Goal: Information Seeking & Learning: Learn about a topic

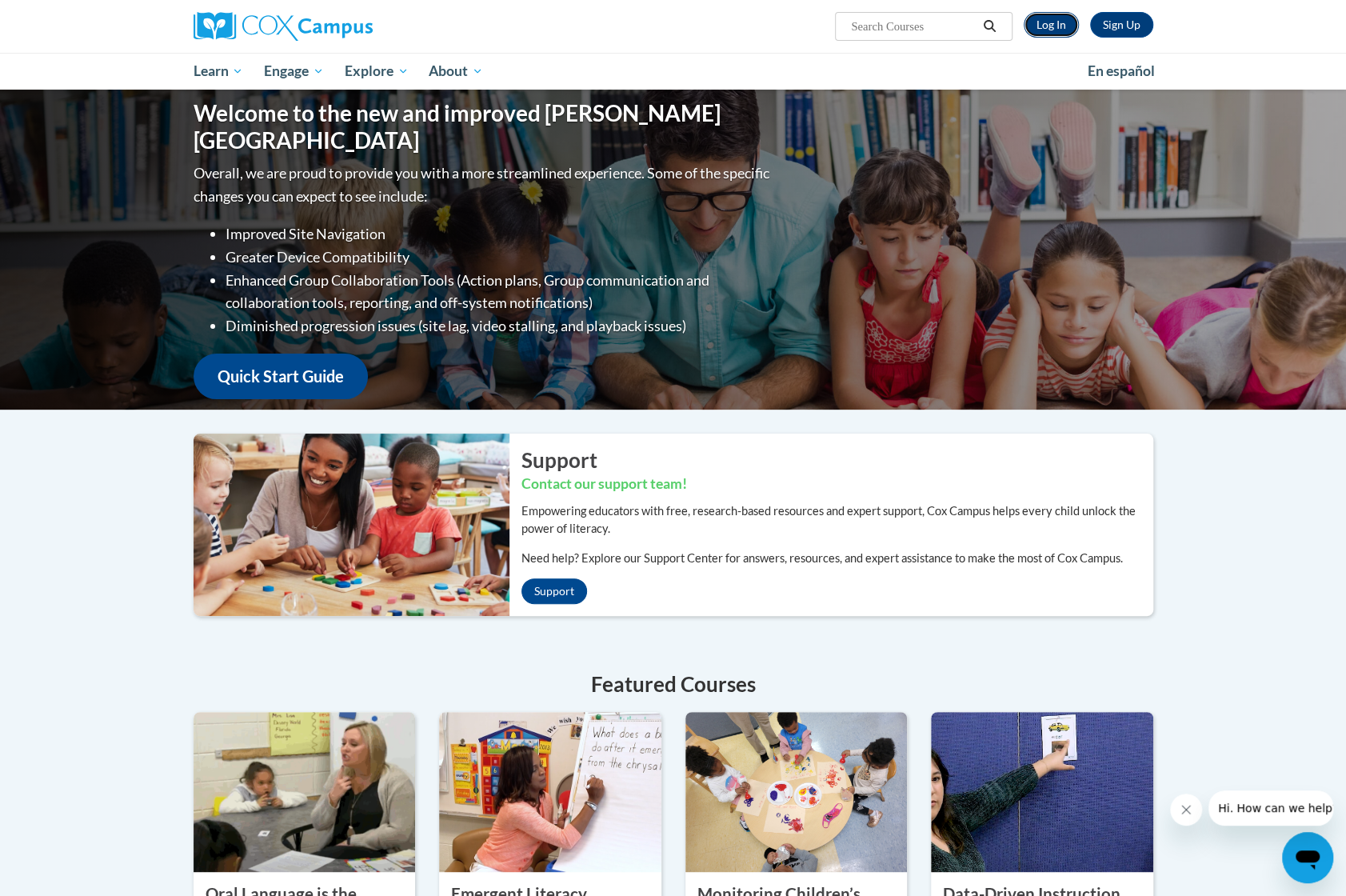
click at [1047, 21] on link "Log In" at bounding box center [1052, 24] width 55 height 26
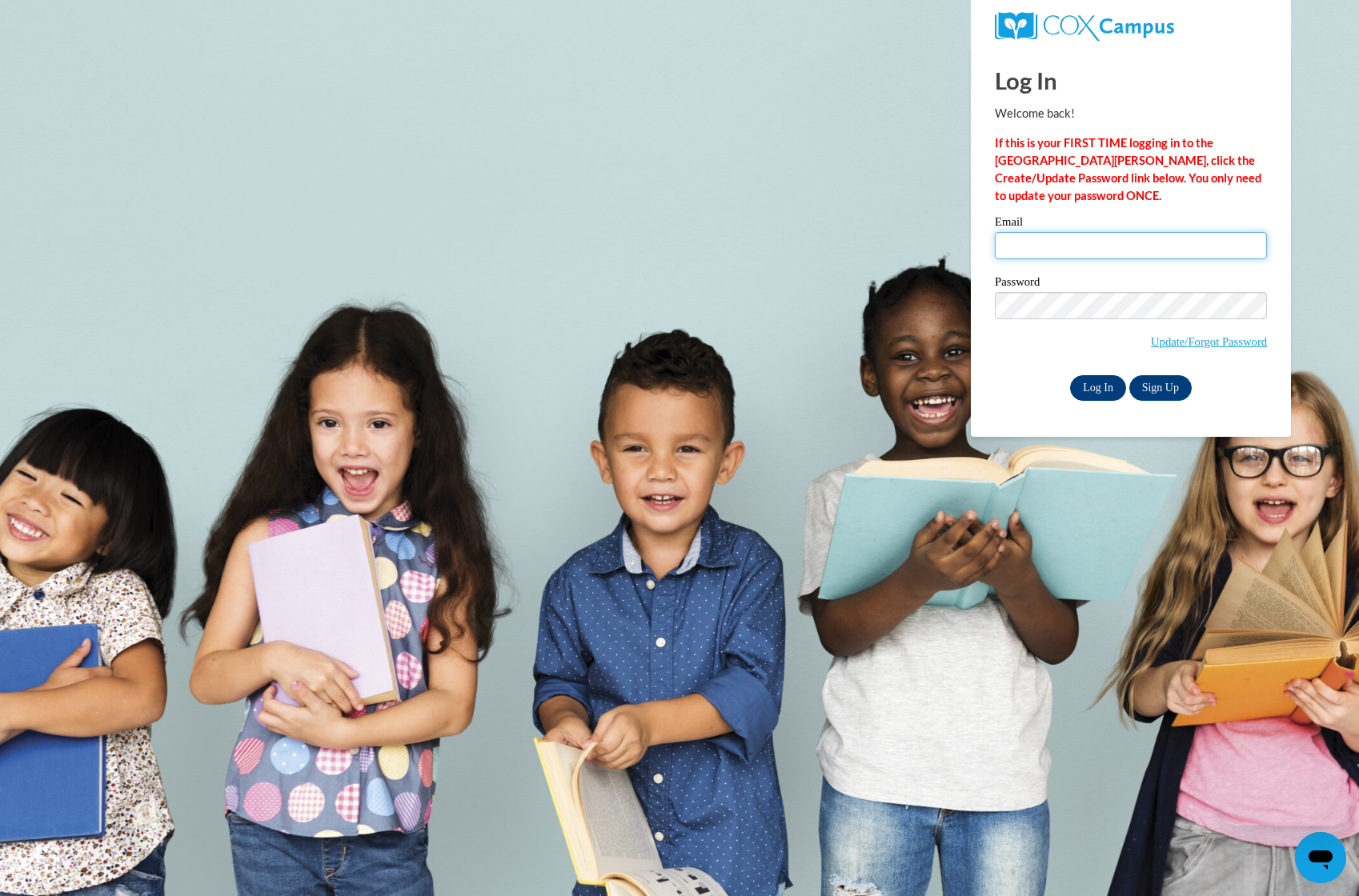
type input "cch722@gmail.com"
click at [1098, 385] on input "Log In" at bounding box center [1098, 388] width 56 height 26
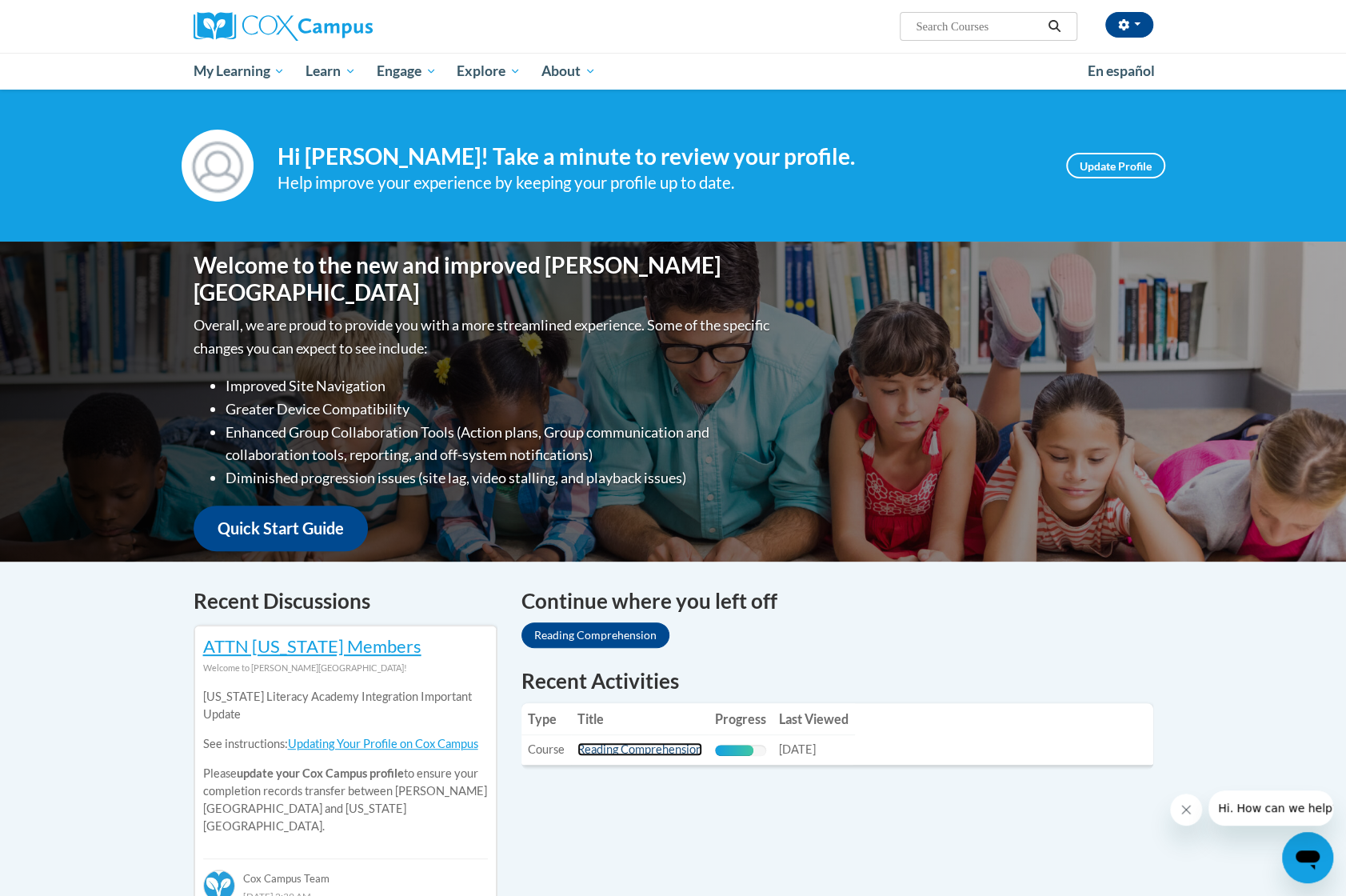
click at [659, 749] on link "Reading Comprehension" at bounding box center [639, 749] width 125 height 14
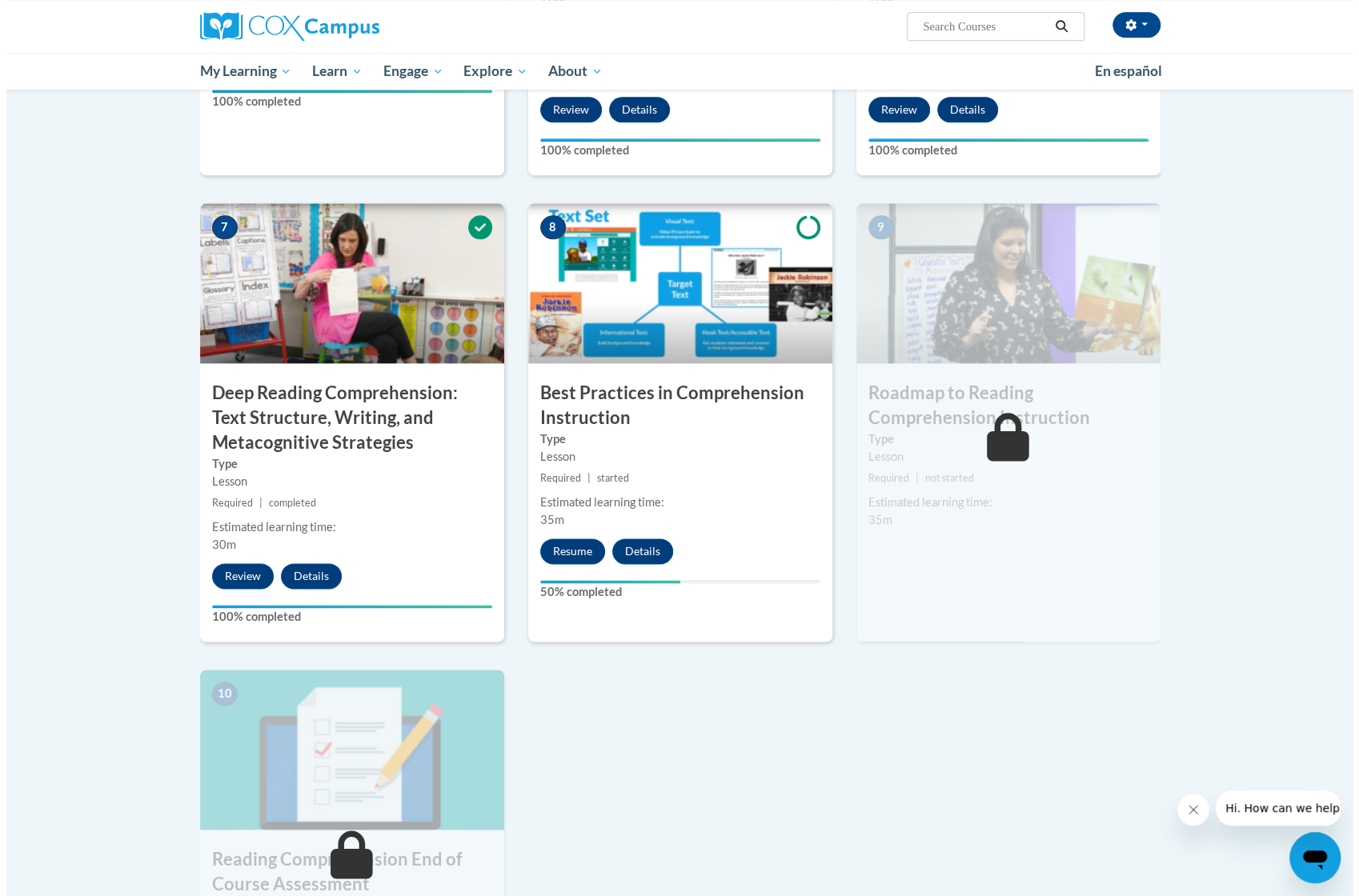
scroll to position [1120, 0]
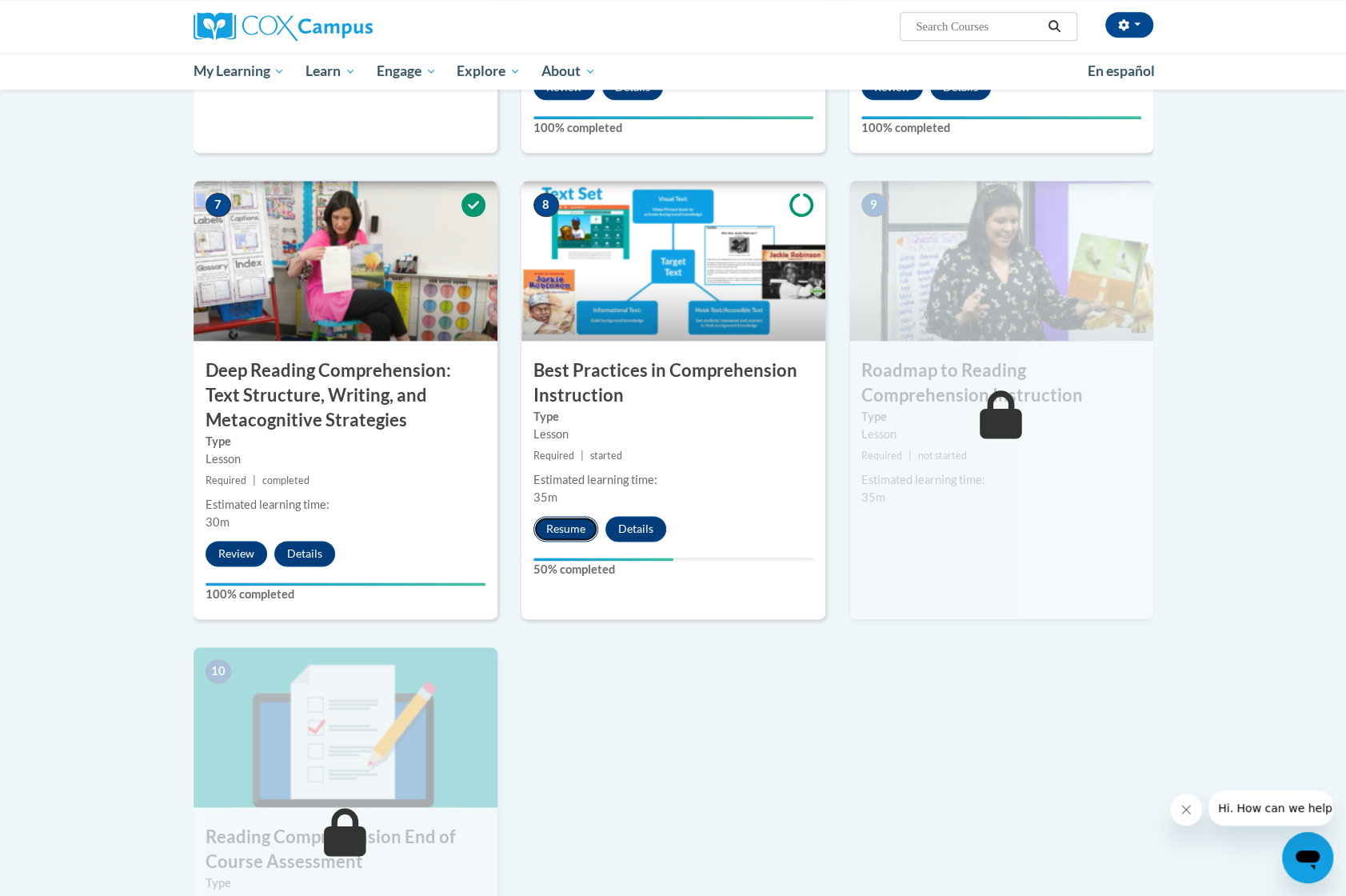
click at [566, 518] on button "Resume" at bounding box center [566, 528] width 65 height 26
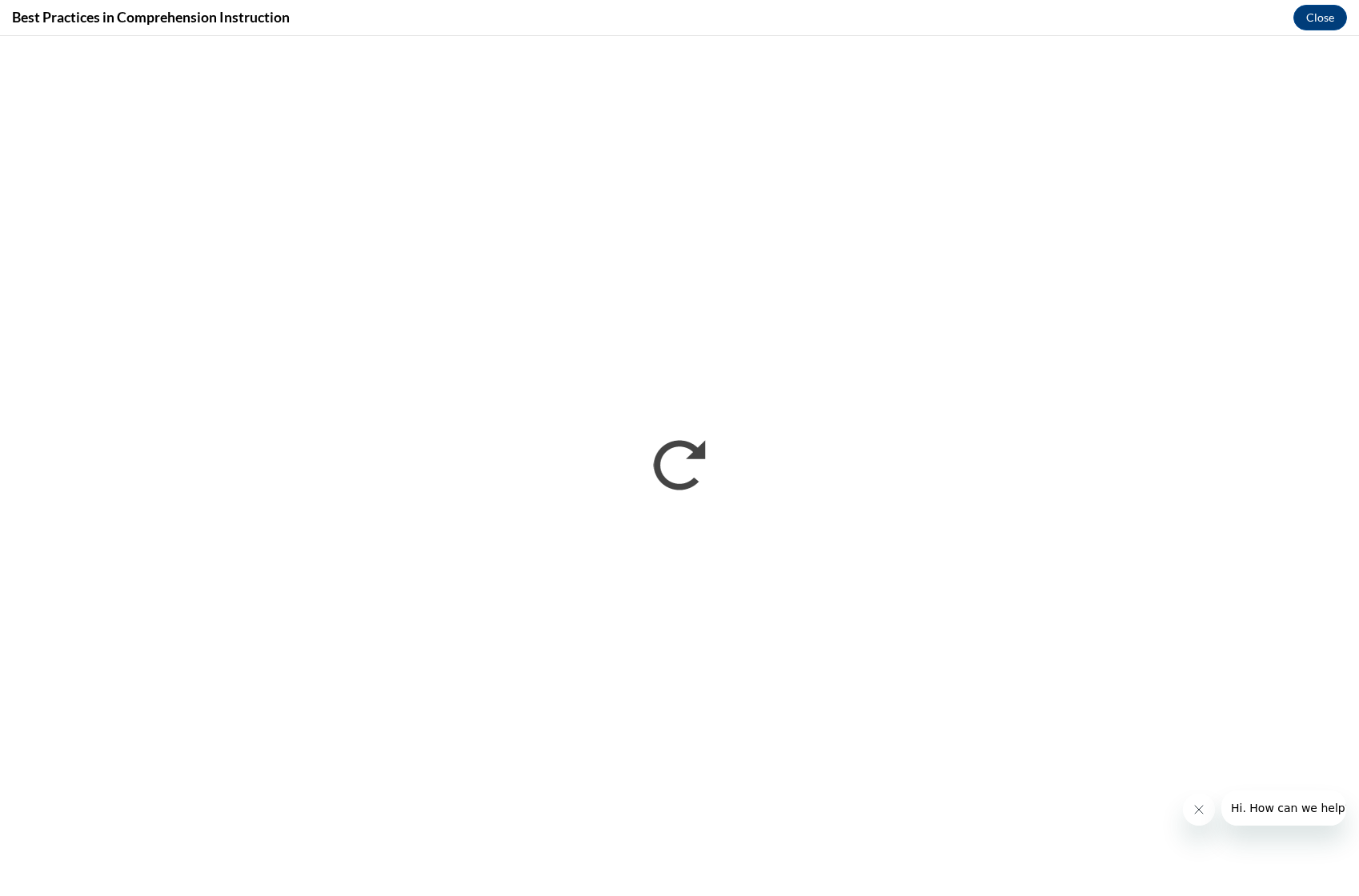
scroll to position [0, 0]
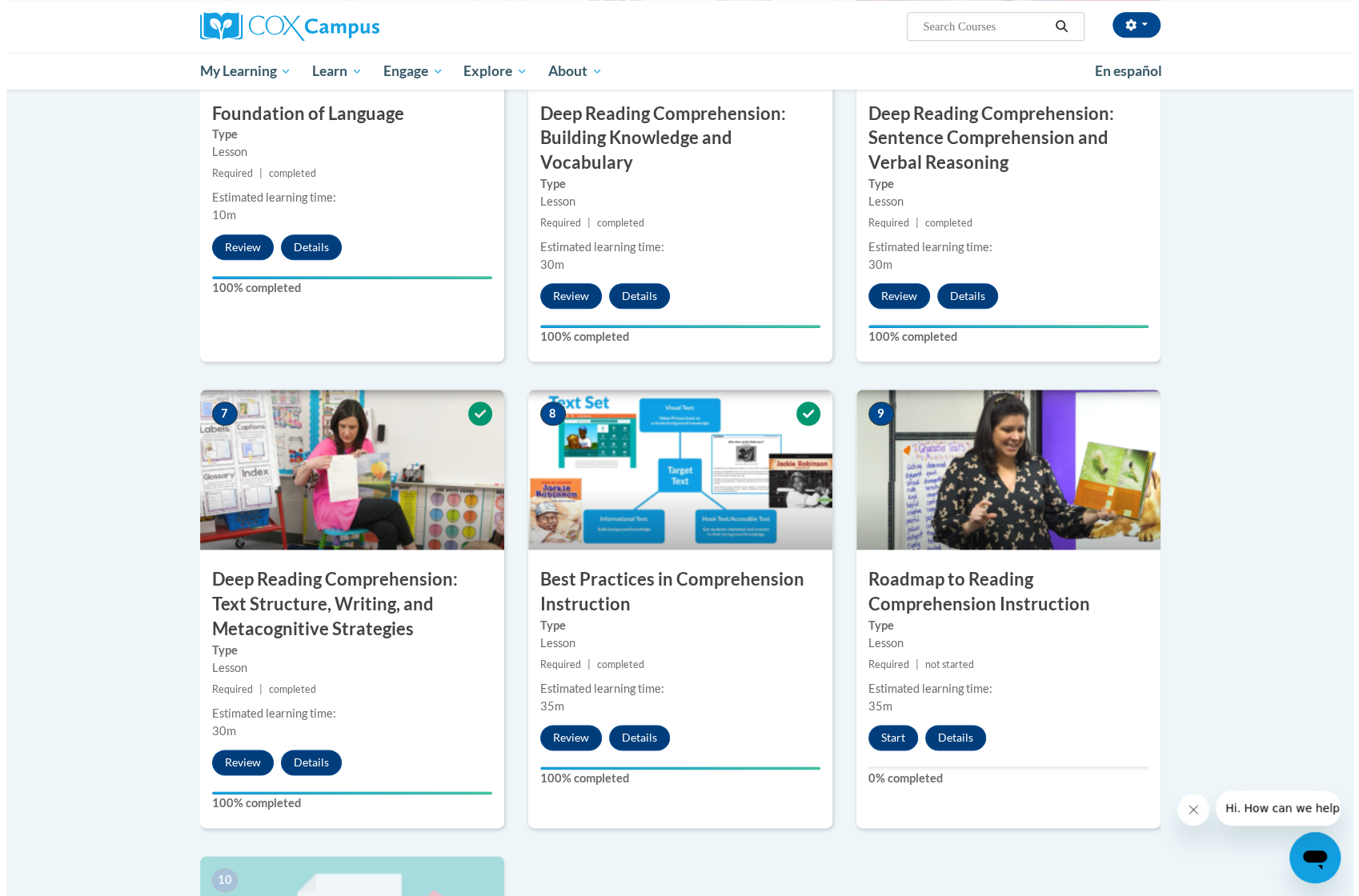
scroll to position [960, 0]
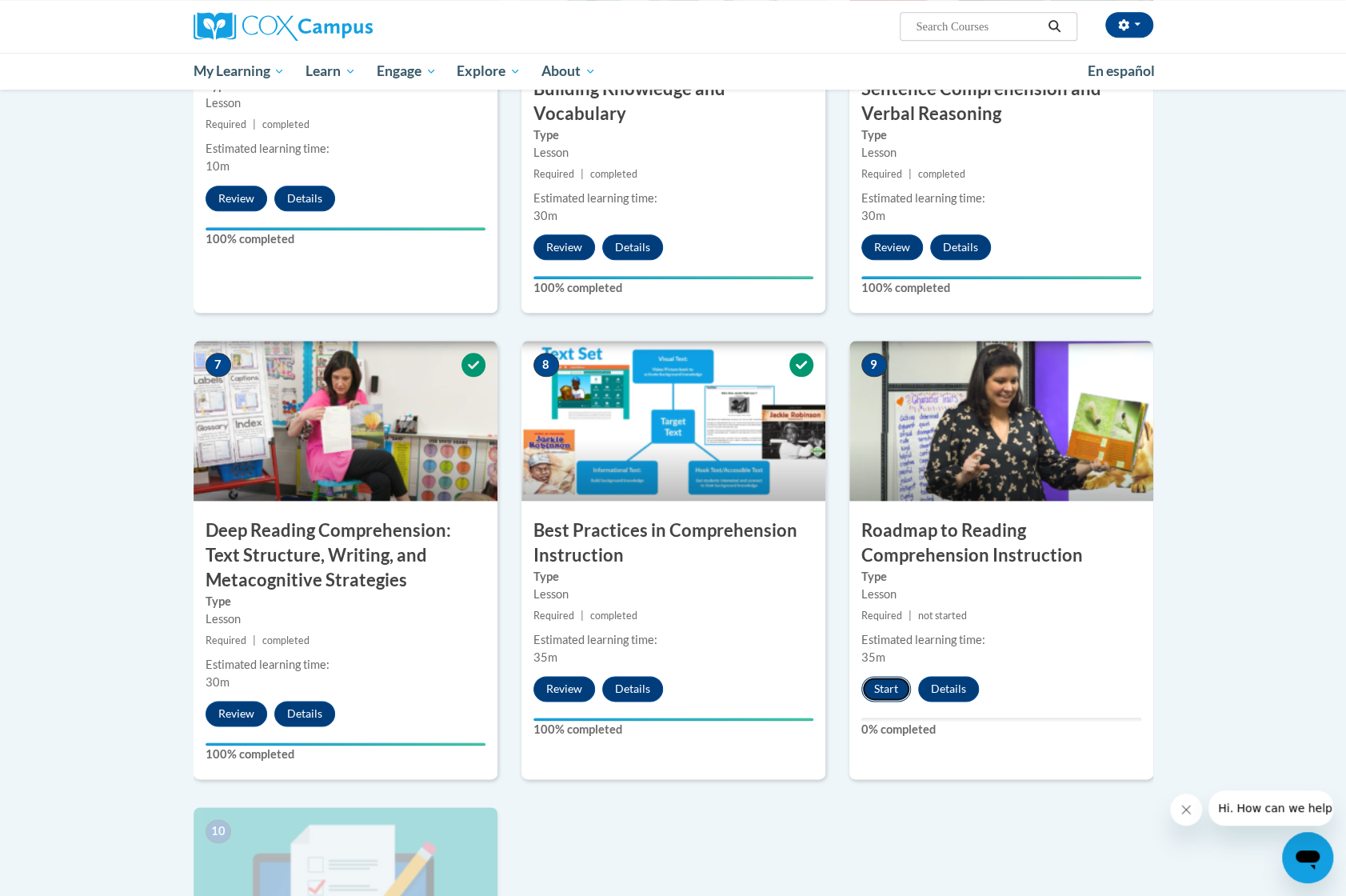
click at [877, 687] on button "Start" at bounding box center [885, 688] width 49 height 26
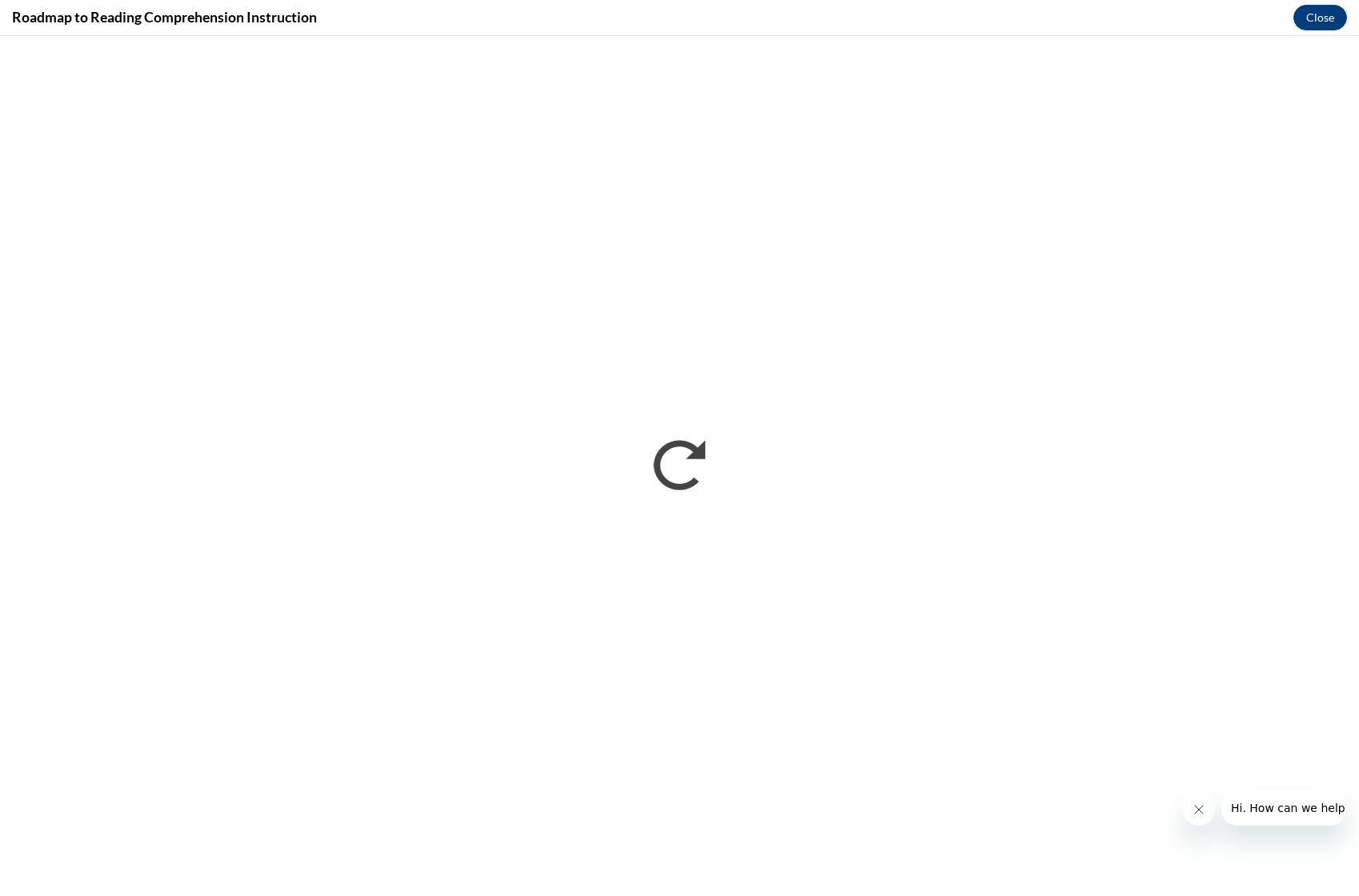
scroll to position [0, 0]
